Goal: Navigation & Orientation: Find specific page/section

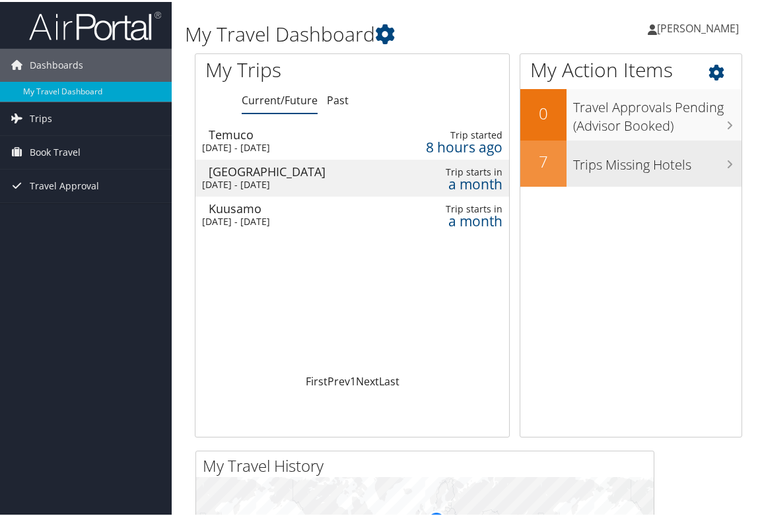
click at [707, 162] on h3 "Trips Missing Hotels" at bounding box center [657, 159] width 168 height 25
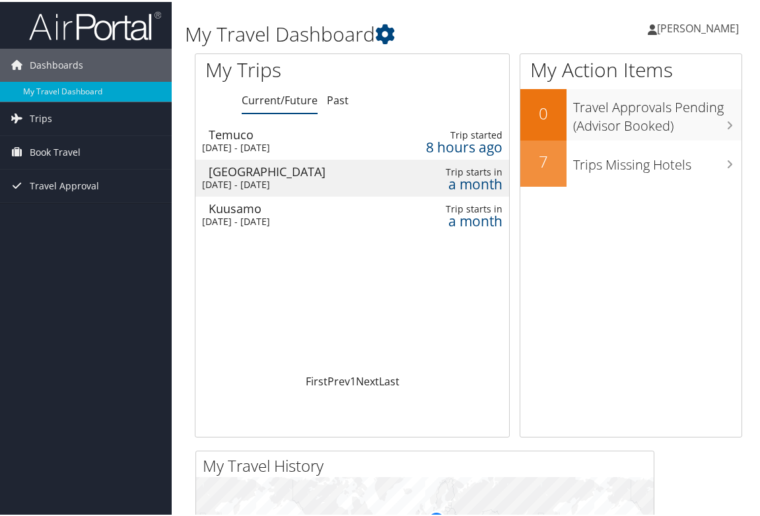
click at [697, 24] on span "[PERSON_NAME]" at bounding box center [698, 26] width 82 height 15
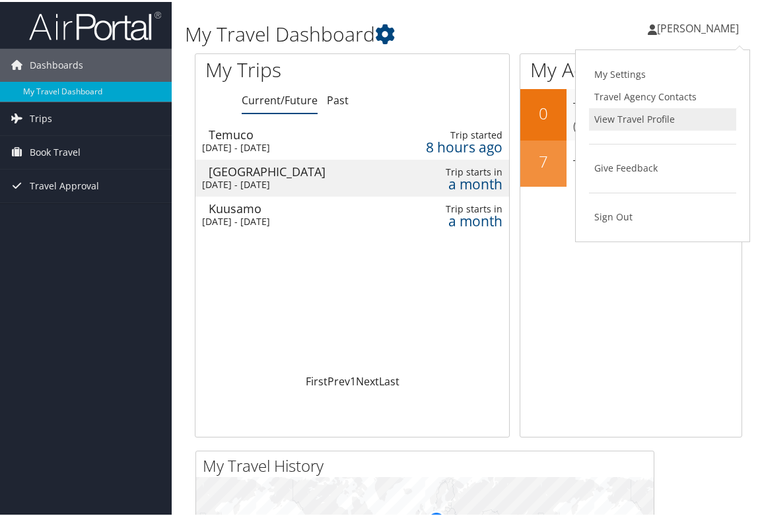
click at [632, 116] on link "View Travel Profile" at bounding box center [662, 117] width 147 height 22
